Goal: Transaction & Acquisition: Purchase product/service

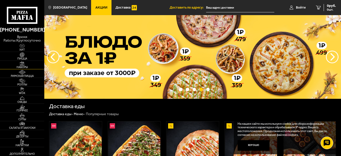
click at [23, 66] on span "Наборы" at bounding box center [22, 67] width 44 height 3
